Goal: Task Accomplishment & Management: Use online tool/utility

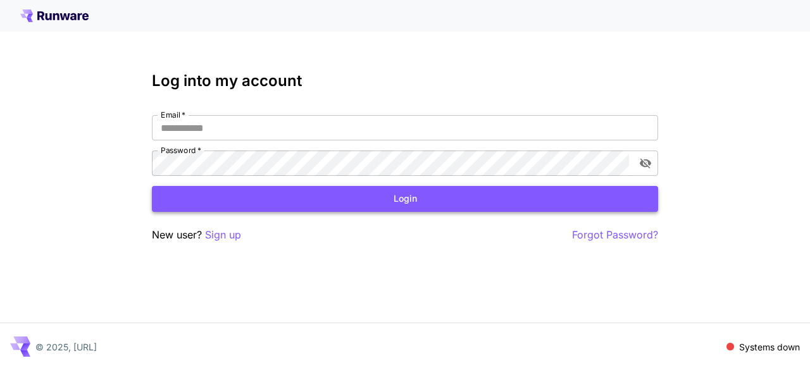
type input "**********"
click at [467, 199] on button "Login" at bounding box center [405, 199] width 506 height 26
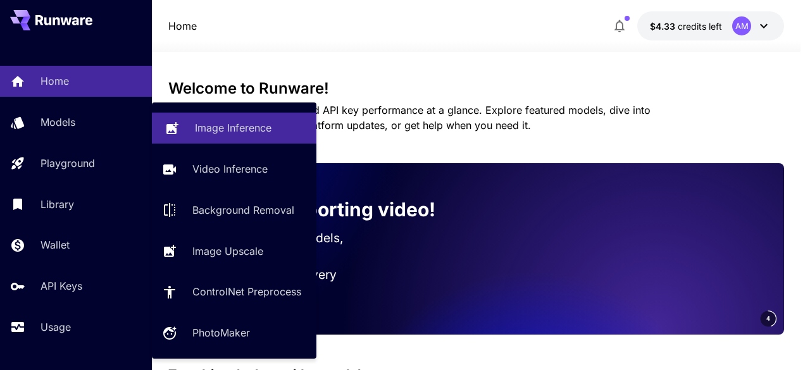
click at [218, 130] on p "Image Inference" at bounding box center [233, 127] width 77 height 15
